Goal: Information Seeking & Learning: Learn about a topic

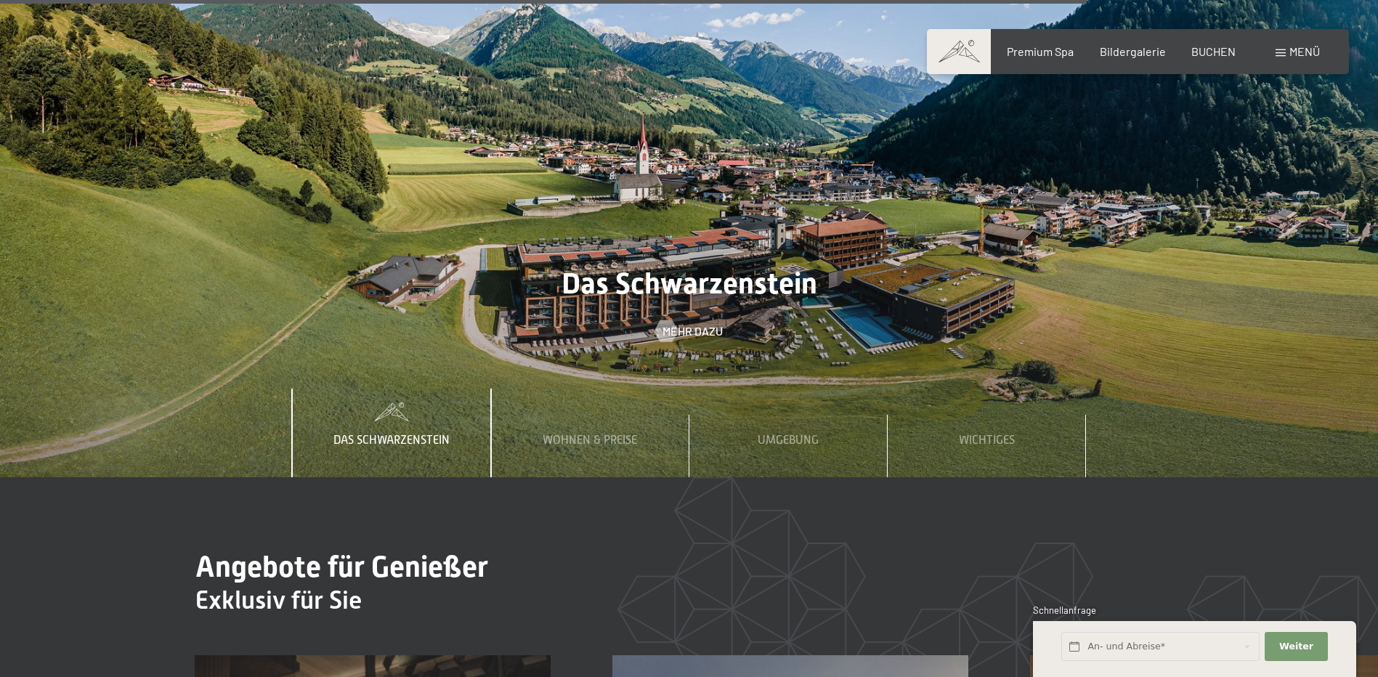
scroll to position [6755, 0]
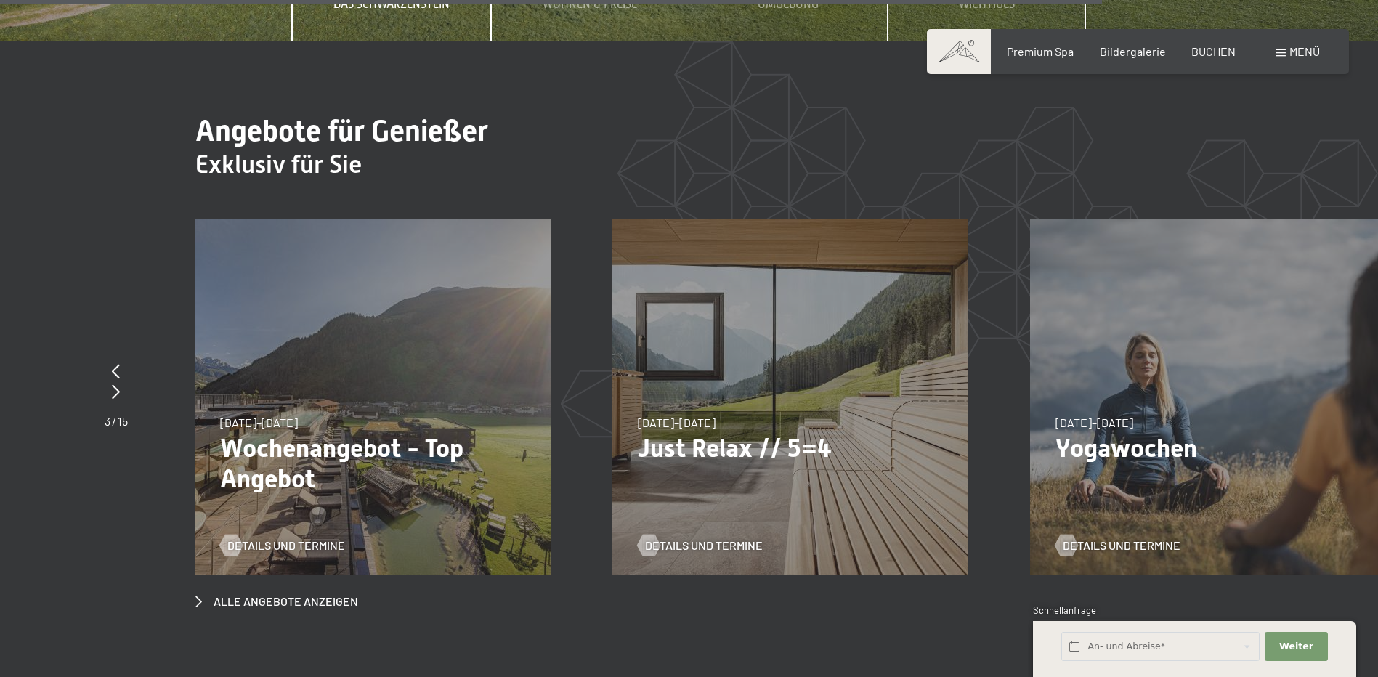
click at [1286, 49] on div "Menü" at bounding box center [1298, 52] width 44 height 16
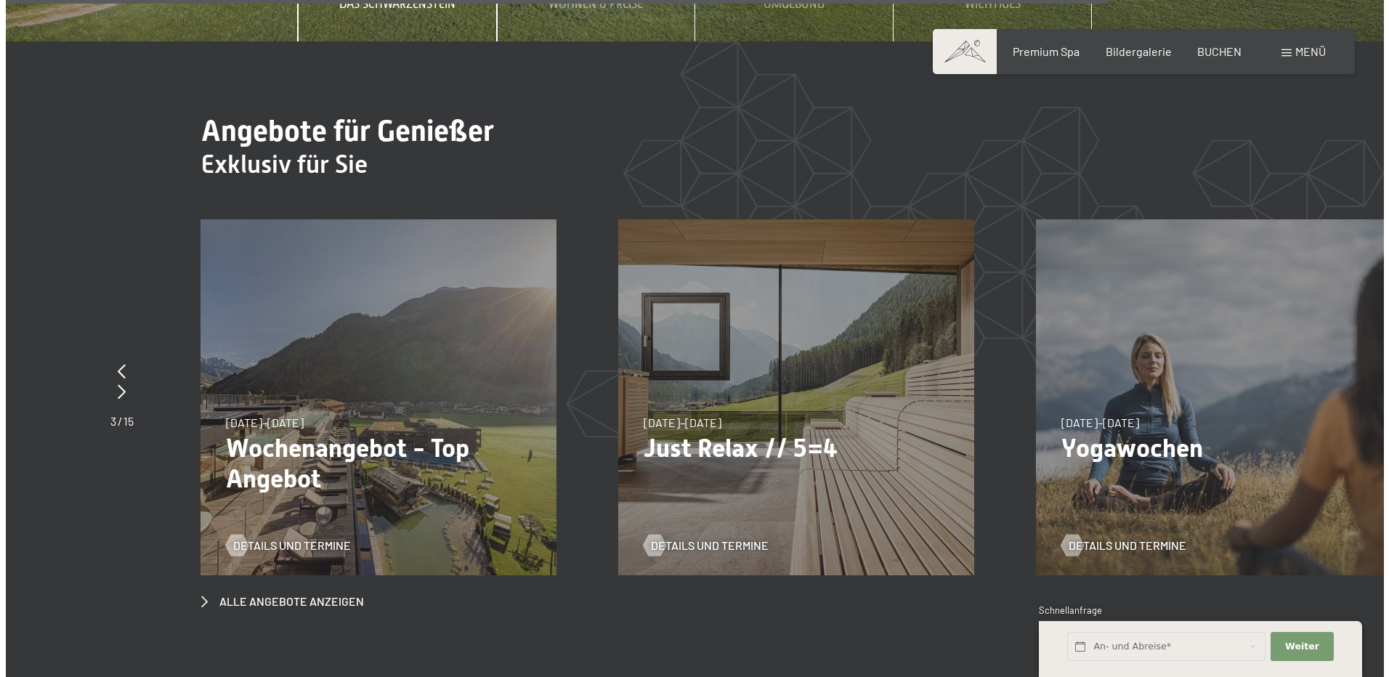
scroll to position [6783, 0]
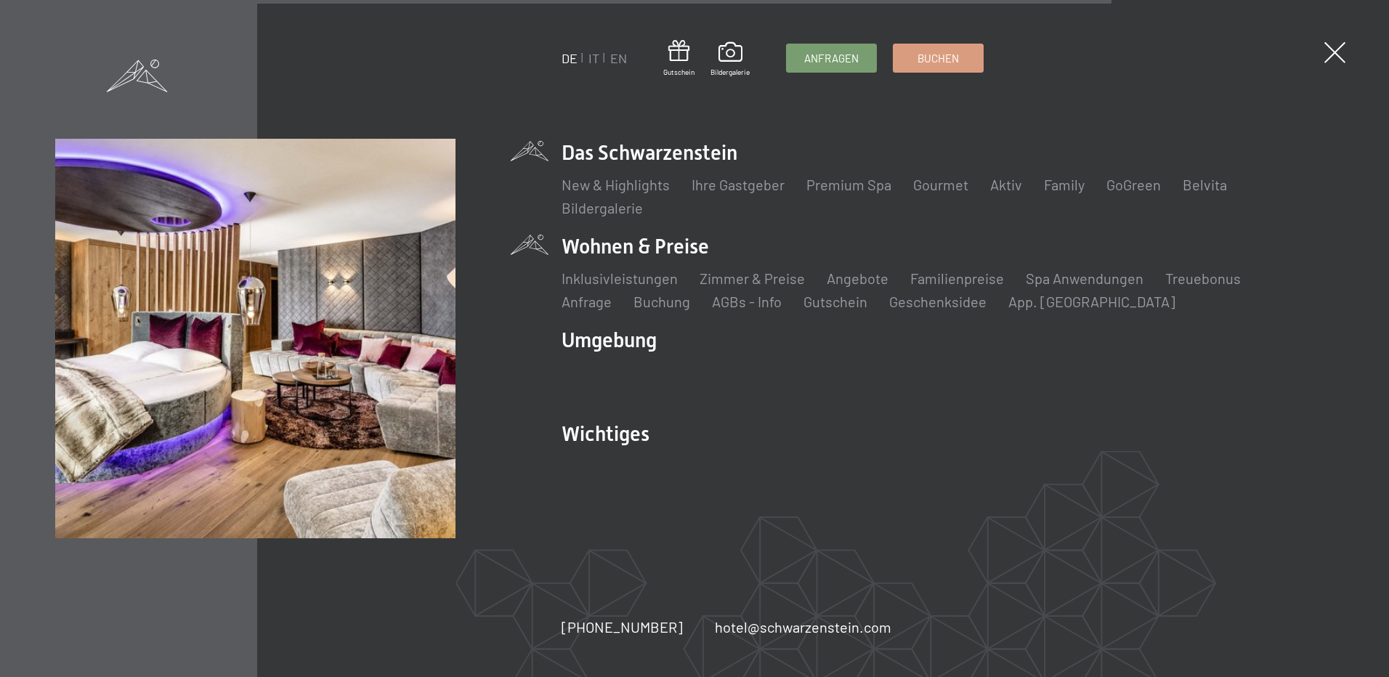
click at [598, 254] on li "Wohnen & Preise Inklusivleistungen Zimmer & Preise Liste Angebote Liste Familie…" at bounding box center [946, 271] width 771 height 79
click at [734, 277] on link "Zimmer & Preise" at bounding box center [751, 277] width 105 height 17
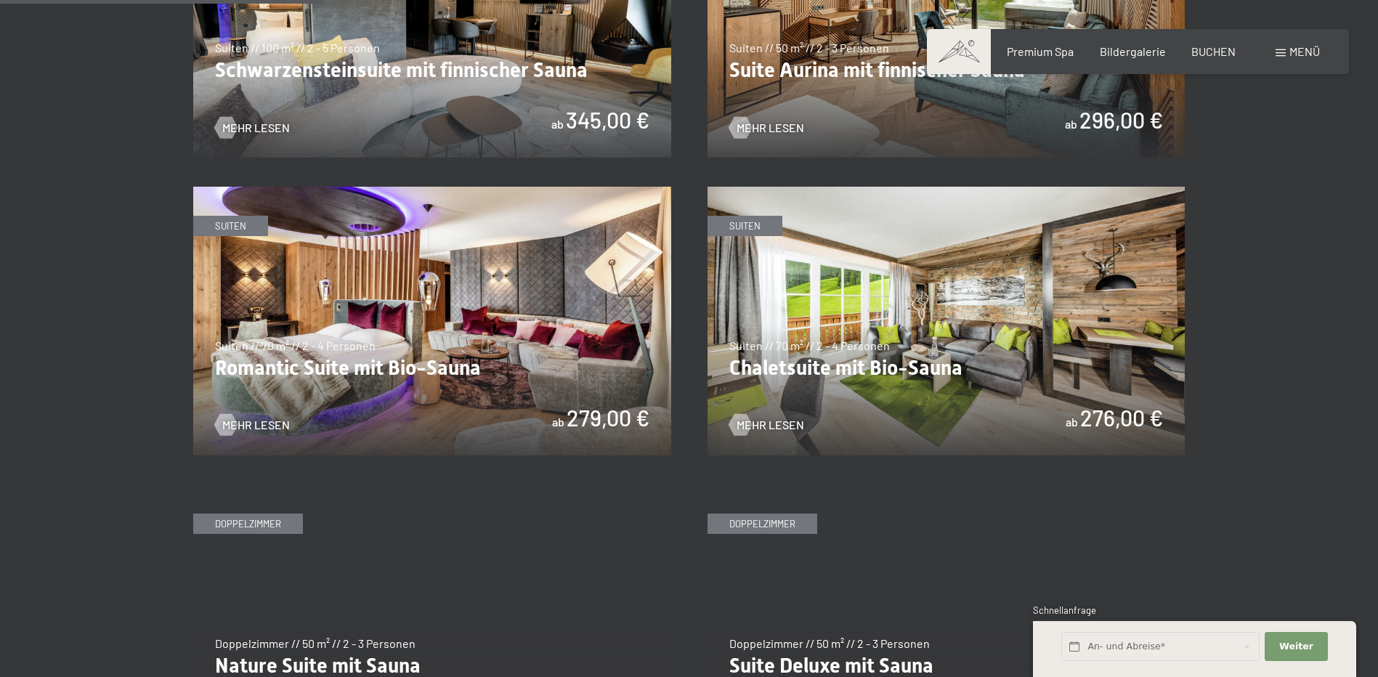
scroll to position [1090, 0]
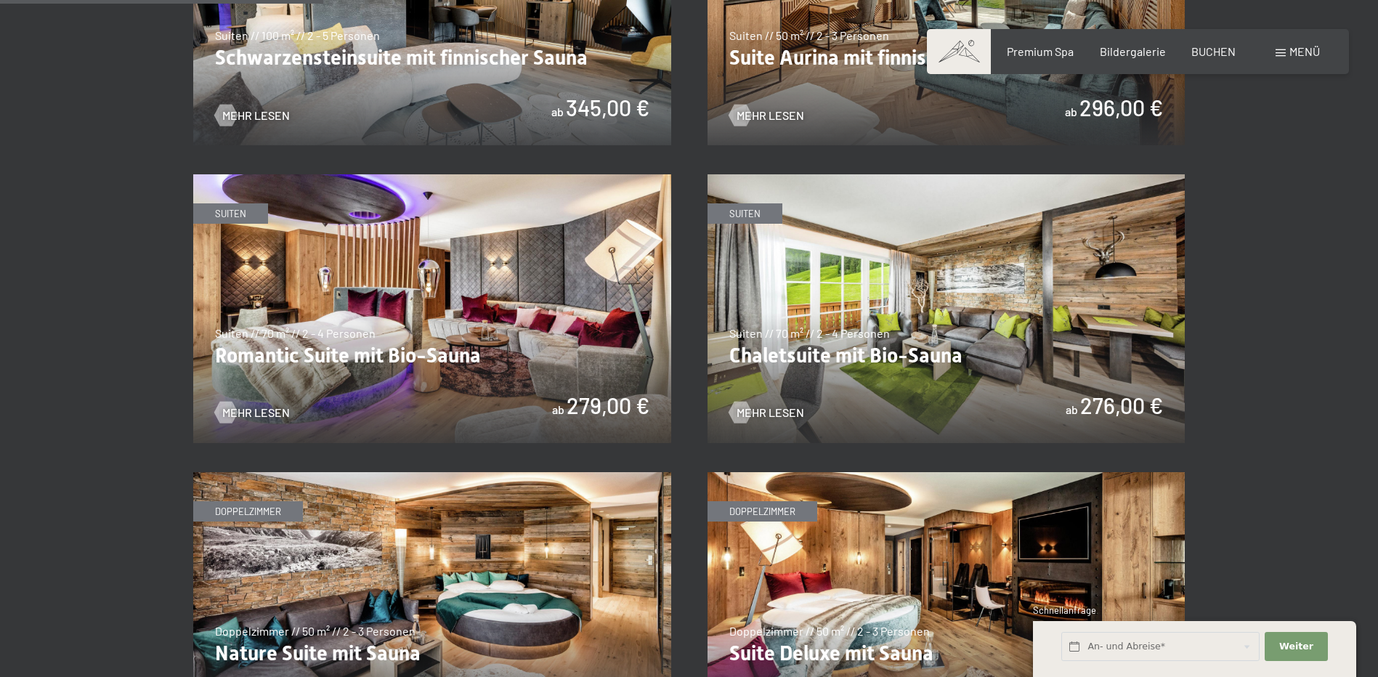
click at [851, 306] on img at bounding box center [946, 308] width 478 height 269
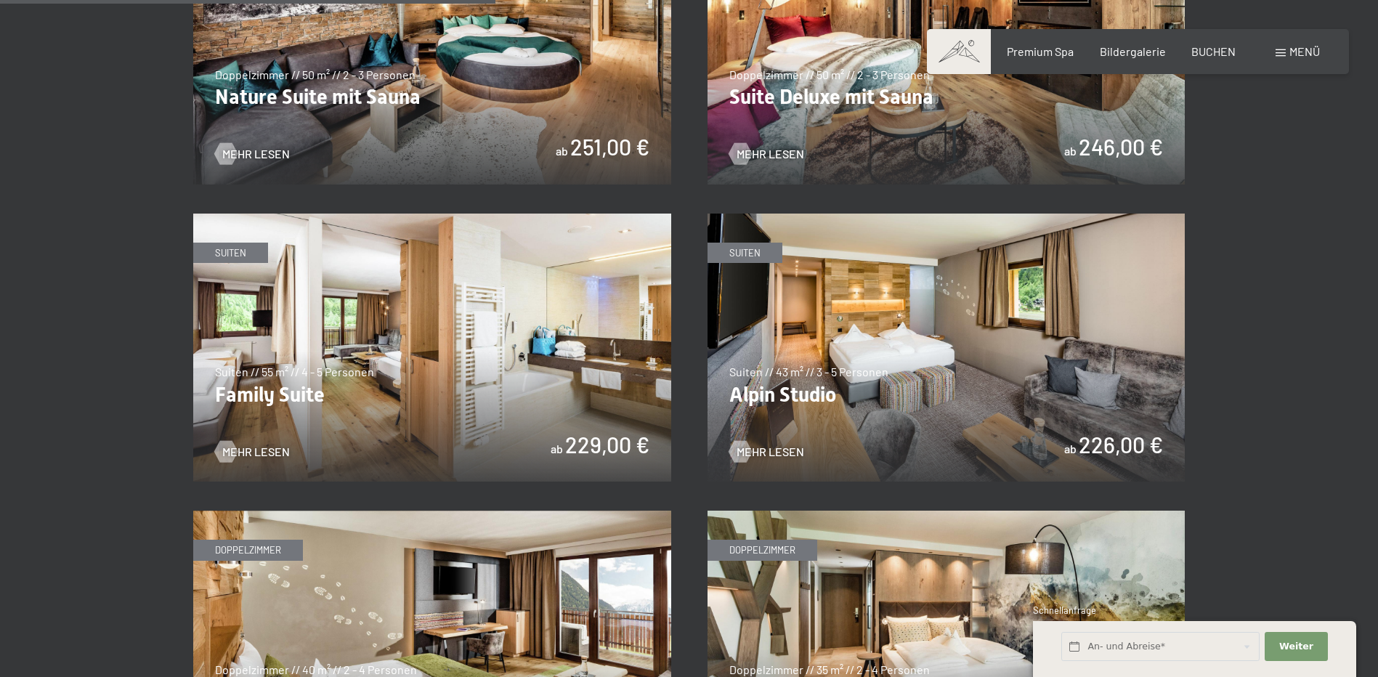
scroll to position [1671, 0]
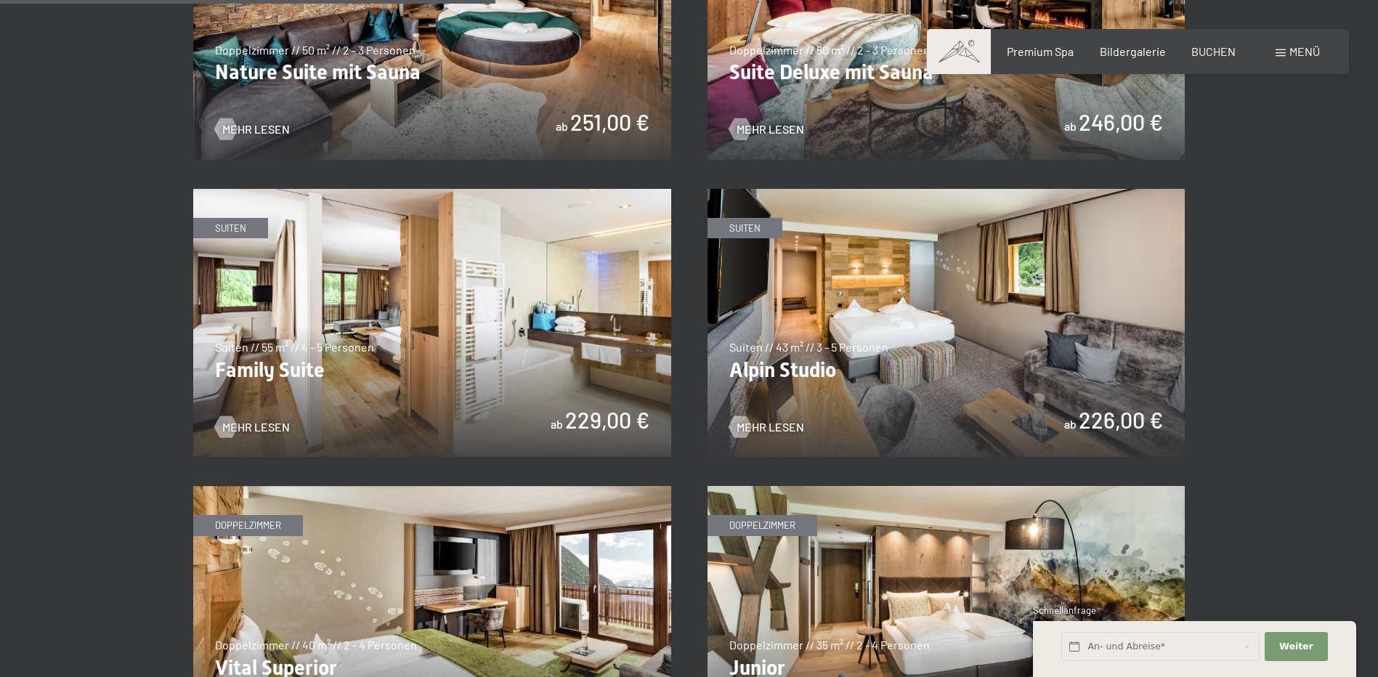
click at [832, 371] on img at bounding box center [946, 323] width 478 height 269
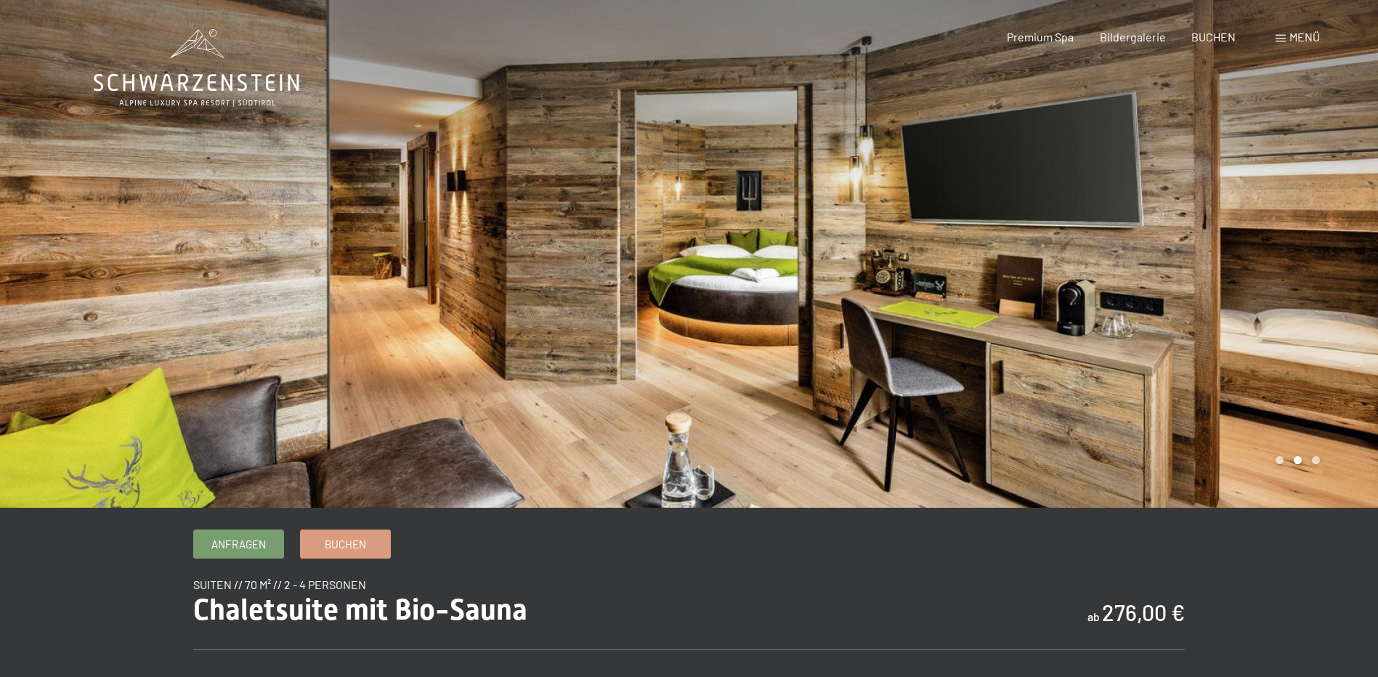
click at [1102, 333] on div at bounding box center [1033, 254] width 689 height 508
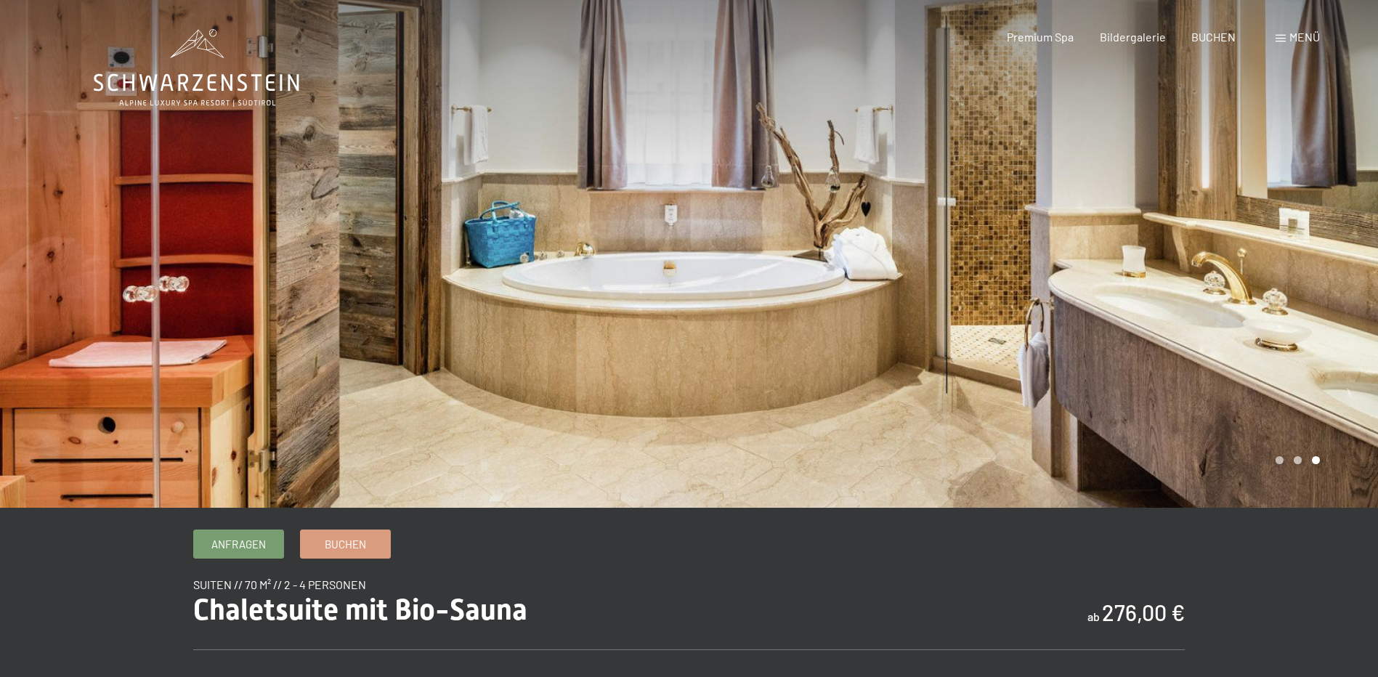
click at [185, 304] on div at bounding box center [344, 254] width 689 height 508
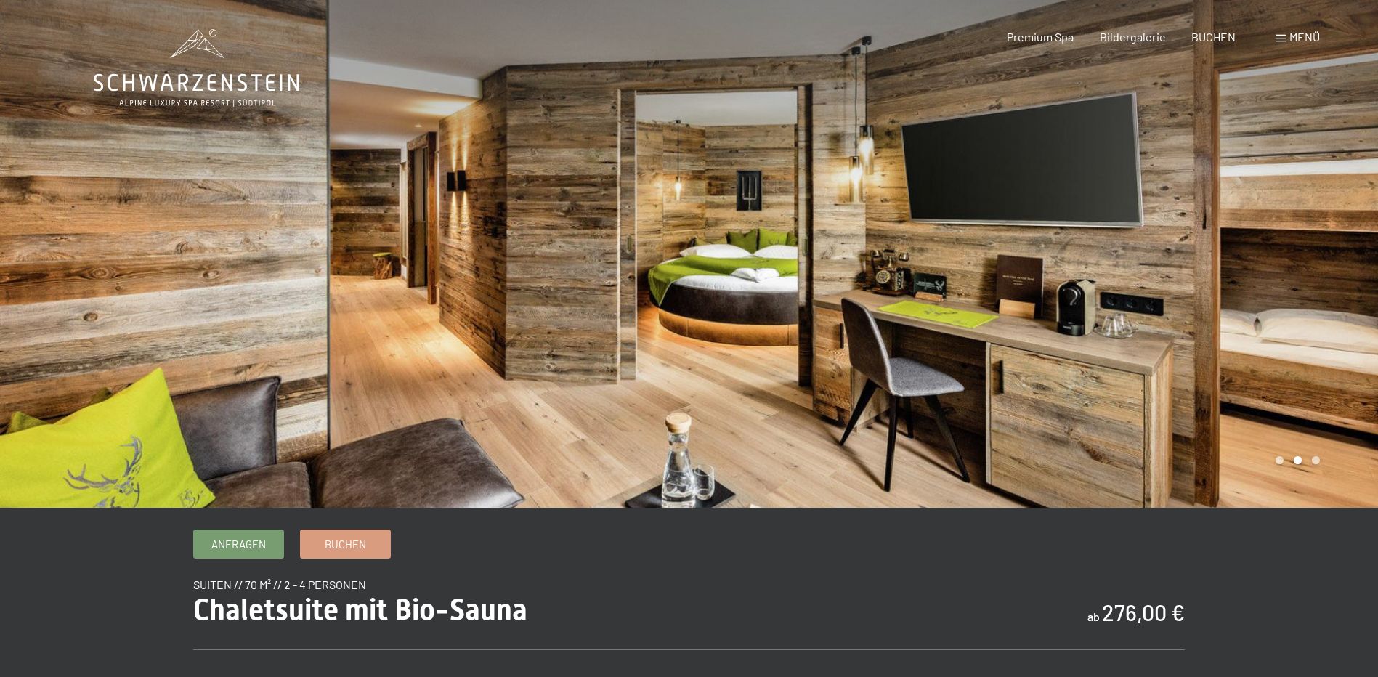
click at [1169, 285] on div at bounding box center [1033, 254] width 689 height 508
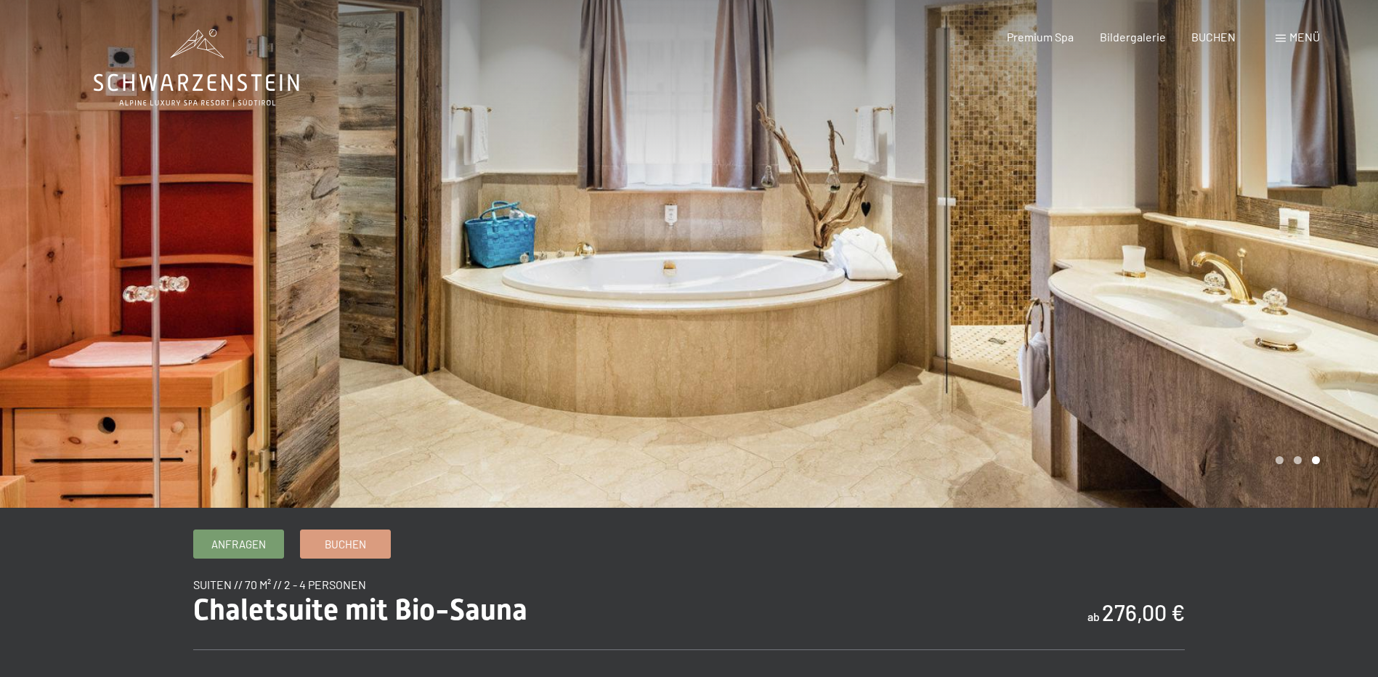
click at [1179, 283] on div at bounding box center [1033, 254] width 689 height 508
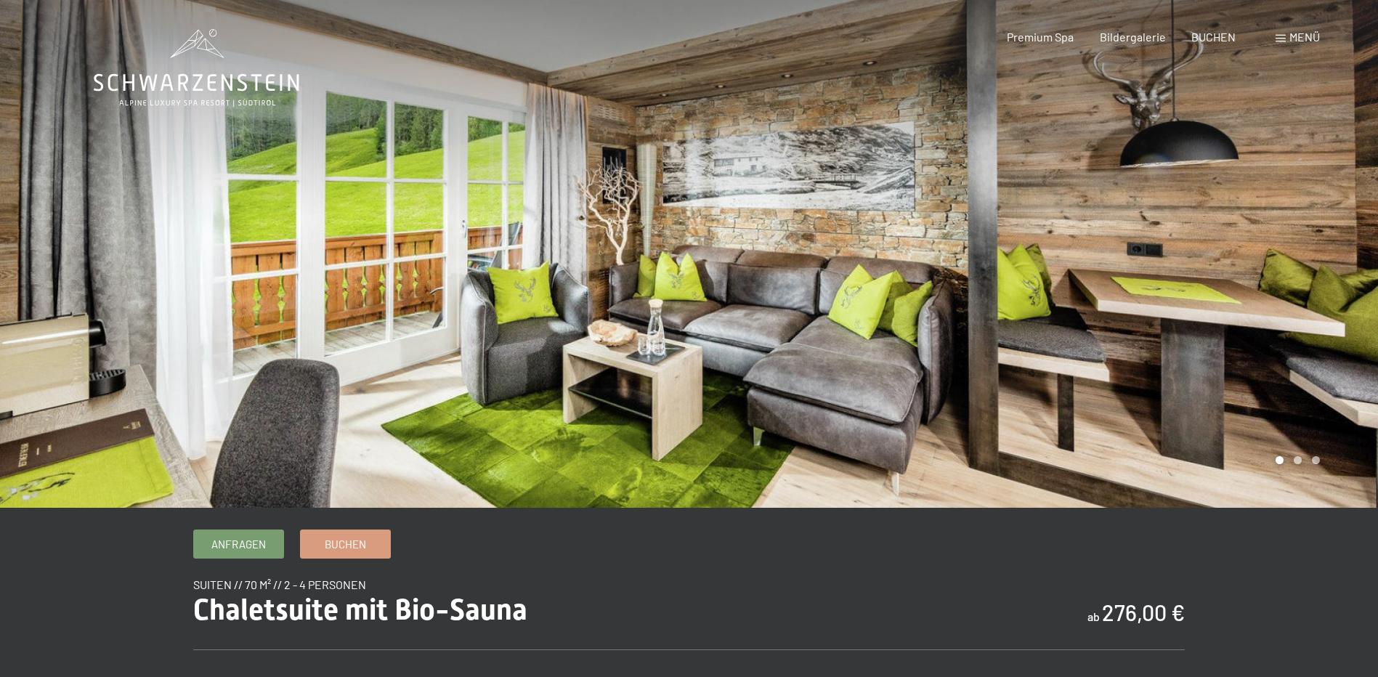
click at [1221, 274] on div at bounding box center [1033, 254] width 689 height 508
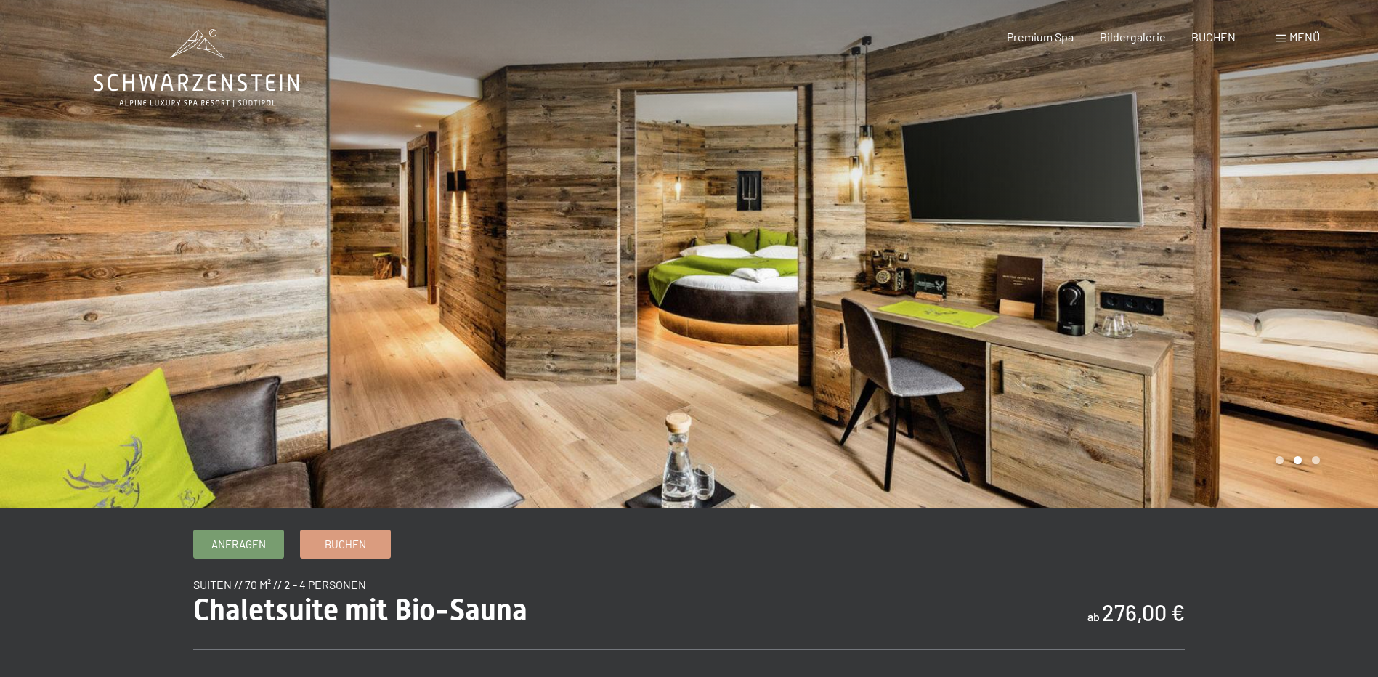
click at [1221, 274] on div at bounding box center [1033, 254] width 689 height 508
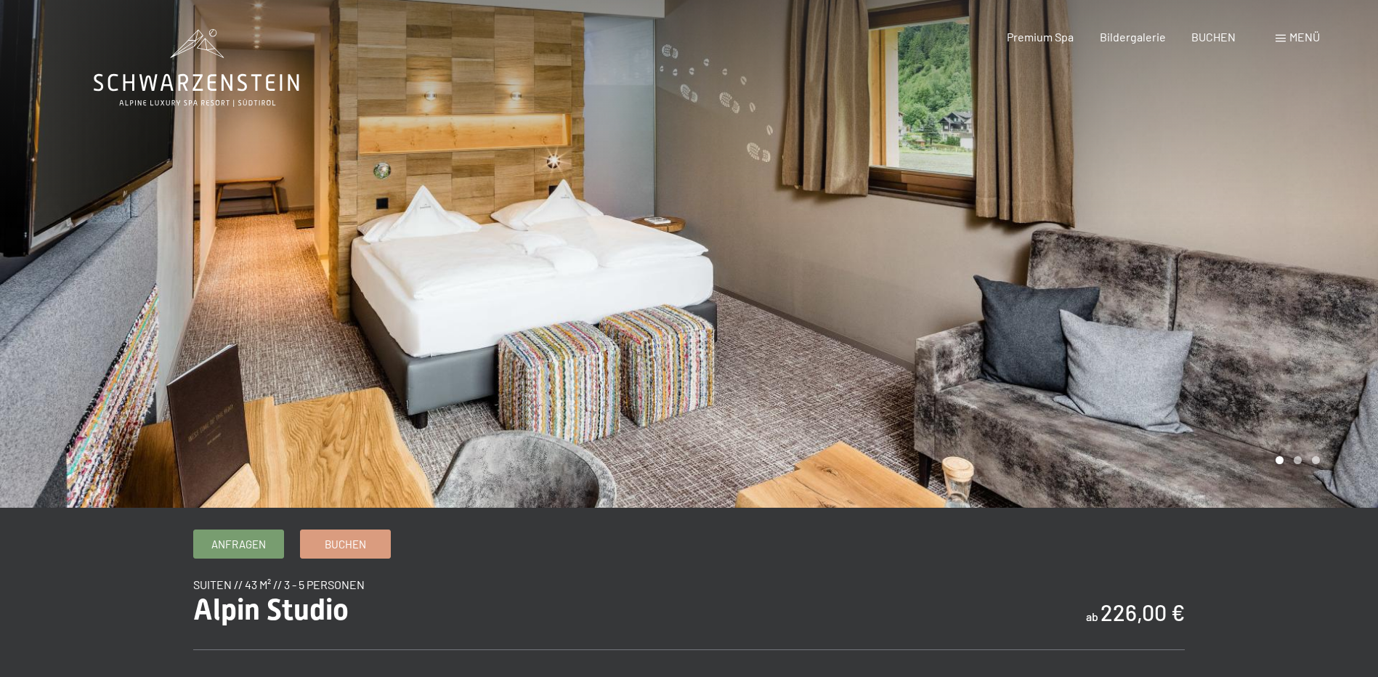
drag, startPoint x: 1050, startPoint y: 389, endPoint x: 1042, endPoint y: 394, distance: 9.9
click at [1034, 394] on div at bounding box center [1033, 254] width 689 height 508
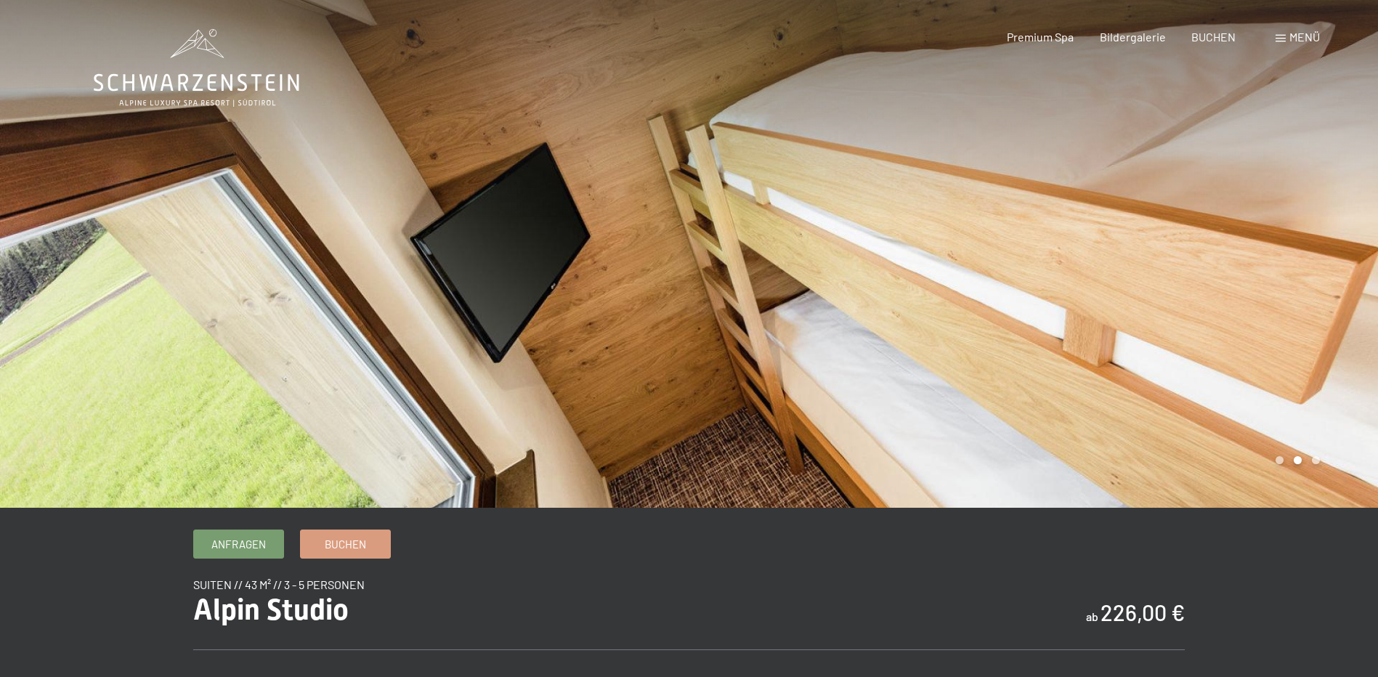
click at [1259, 356] on div at bounding box center [1033, 254] width 689 height 508
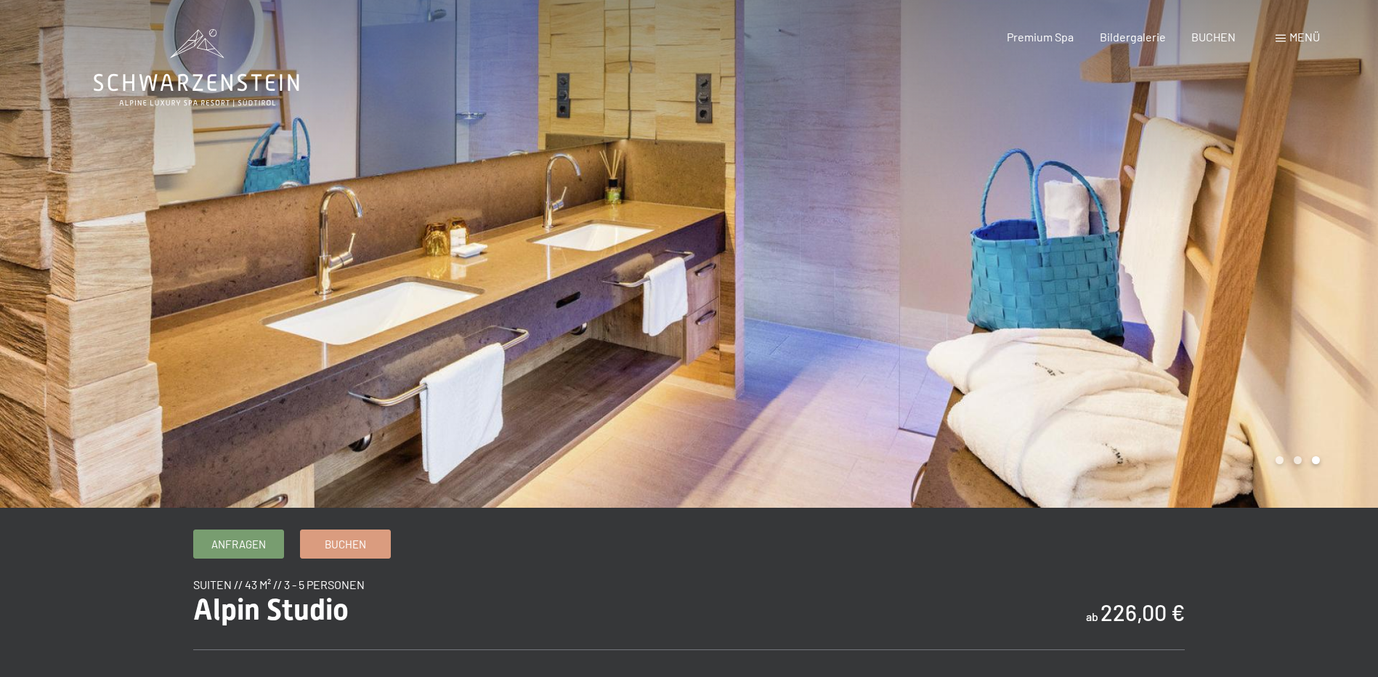
click at [1259, 356] on div at bounding box center [1033, 254] width 689 height 508
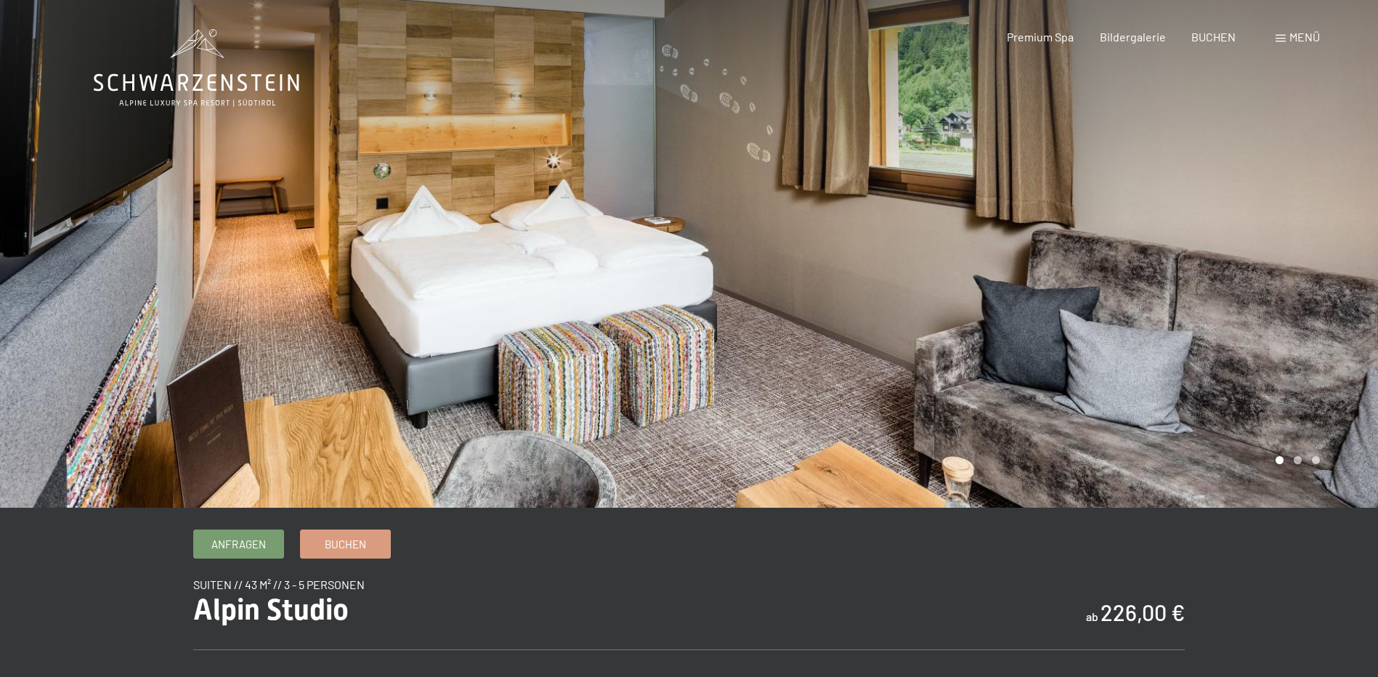
click at [1259, 356] on div at bounding box center [1033, 254] width 689 height 508
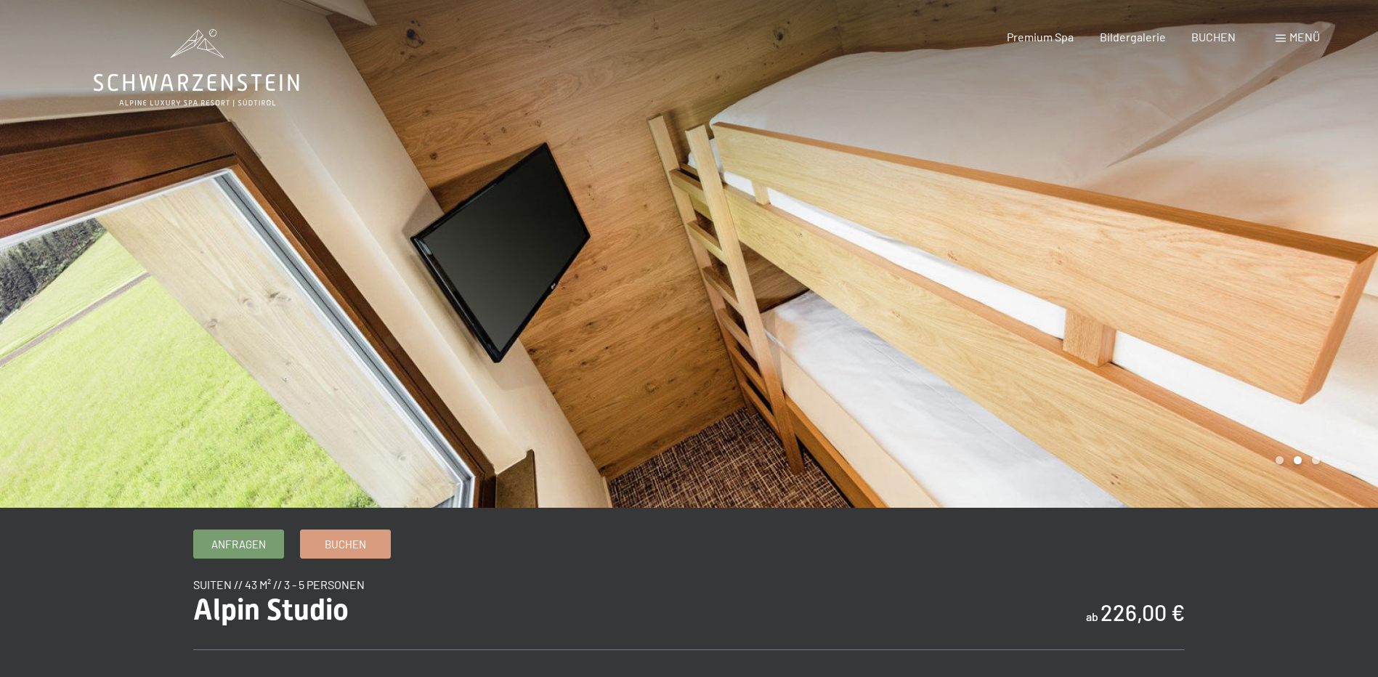
click at [1259, 356] on div at bounding box center [1033, 254] width 689 height 508
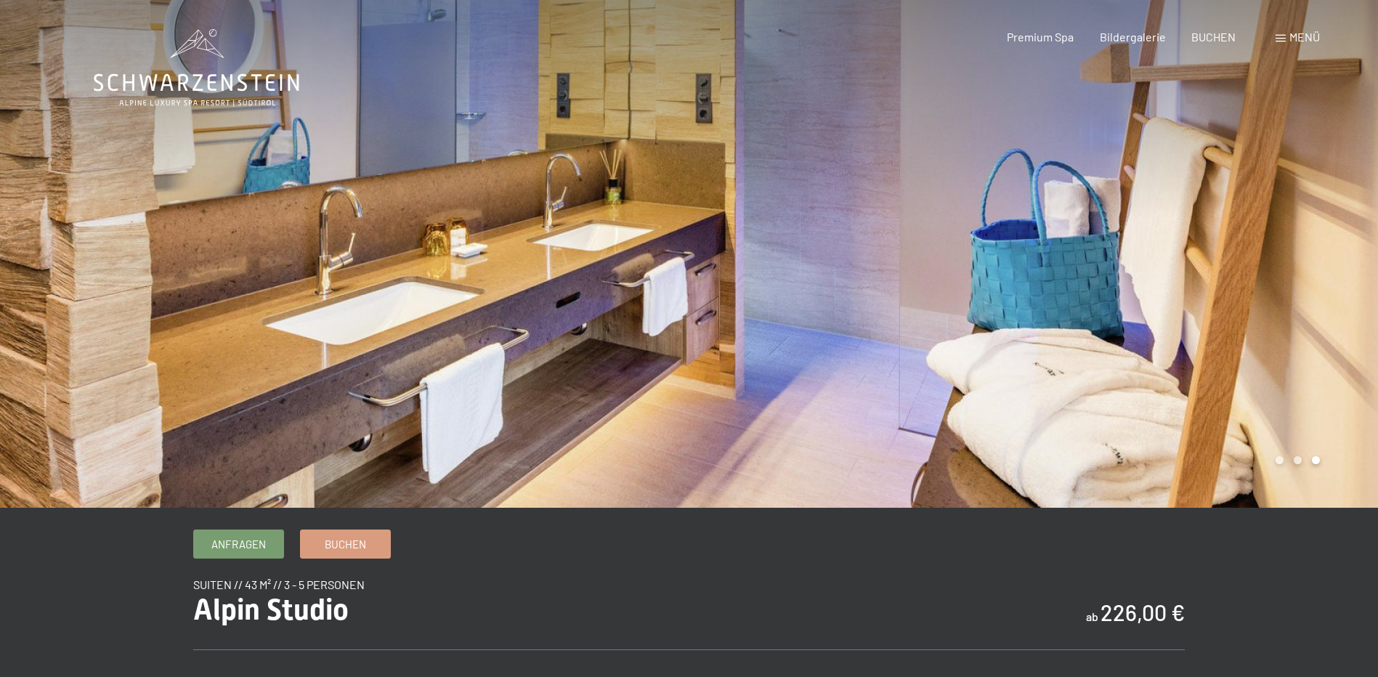
click at [1259, 356] on div at bounding box center [1033, 254] width 689 height 508
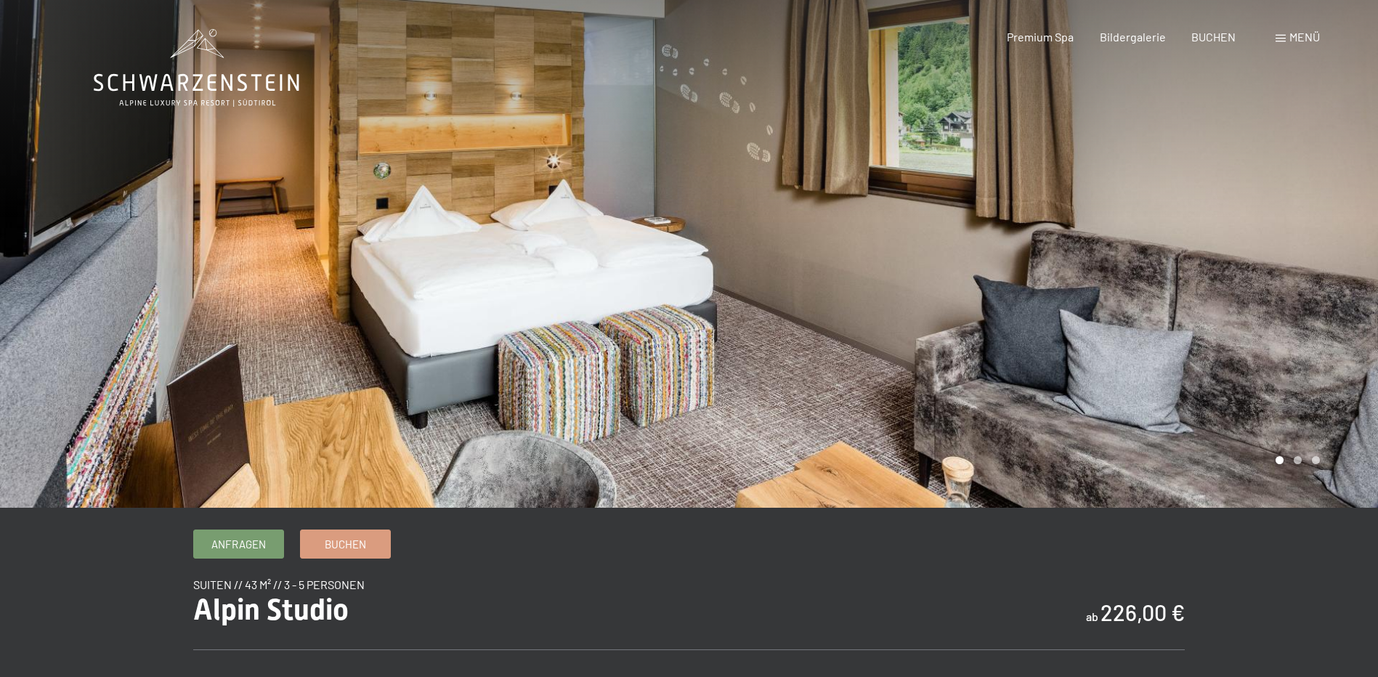
click at [1200, 301] on div at bounding box center [1033, 254] width 689 height 508
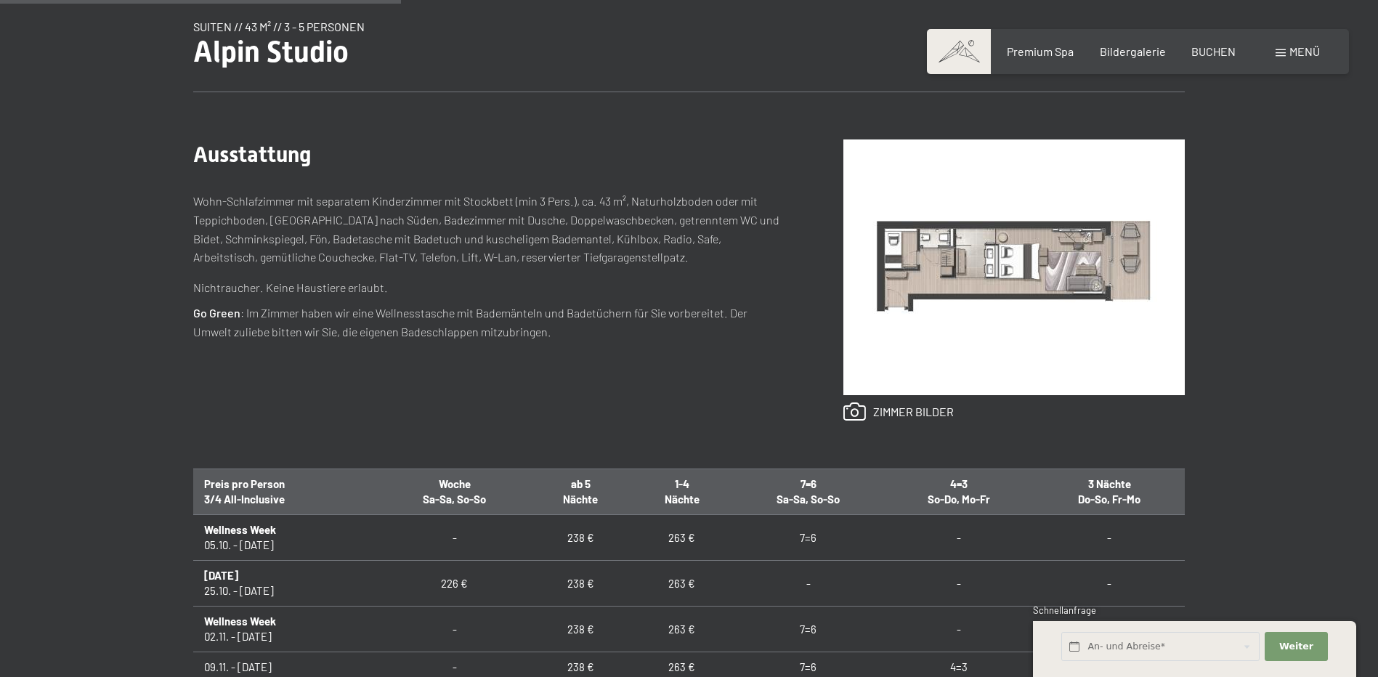
scroll to position [508, 0]
